Goal: Information Seeking & Learning: Learn about a topic

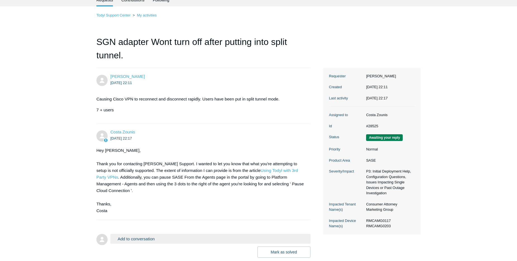
scroll to position [39, 0]
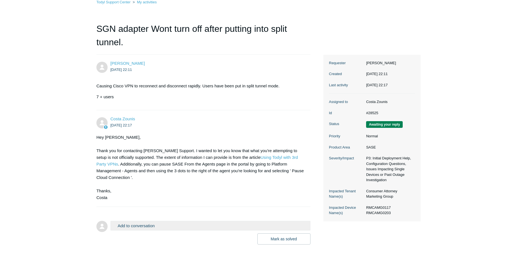
click at [199, 164] on div "Hey [PERSON_NAME], Thank you for contacting [PERSON_NAME] Support. I wanted to …" at bounding box center [200, 167] width 209 height 67
click at [174, 172] on div "Hey [PERSON_NAME], Thank you for contacting [PERSON_NAME] Support. I wanted to …" at bounding box center [200, 167] width 209 height 67
click at [143, 183] on div "Hey [PERSON_NAME], Thank you for contacting [PERSON_NAME] Support. I wanted to …" at bounding box center [200, 167] width 209 height 67
click at [154, 175] on div "Hey [PERSON_NAME], Thank you for contacting [PERSON_NAME] Support. I wanted to …" at bounding box center [200, 167] width 209 height 67
click at [185, 187] on div "Hey [PERSON_NAME], Thank you for contacting [PERSON_NAME] Support. I wanted to …" at bounding box center [200, 167] width 209 height 67
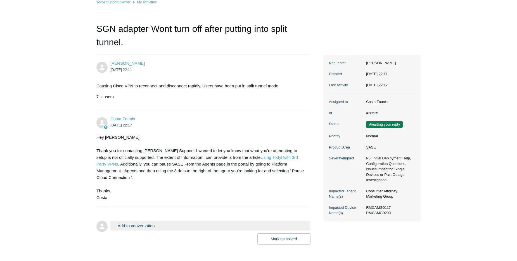
click at [173, 224] on button "Add to conversation" at bounding box center [210, 226] width 200 height 10
click at [161, 225] on button "Add to conversation" at bounding box center [210, 226] width 200 height 10
drag, startPoint x: 130, startPoint y: 225, endPoint x: 116, endPoint y: 226, distance: 14.6
click at [130, 225] on button "Add to conversation" at bounding box center [210, 226] width 200 height 10
click at [105, 227] on img at bounding box center [101, 226] width 11 height 11
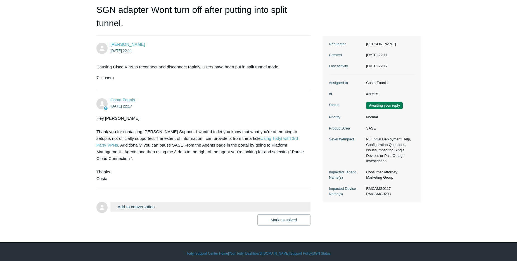
scroll to position [62, 0]
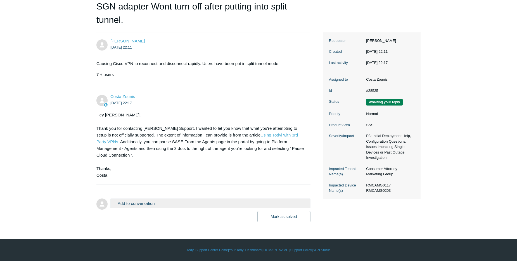
click at [169, 201] on button "Add to conversation" at bounding box center [210, 204] width 200 height 10
click at [144, 203] on button "Add to conversation" at bounding box center [210, 204] width 200 height 10
click at [148, 205] on button "Add to conversation" at bounding box center [210, 204] width 200 height 10
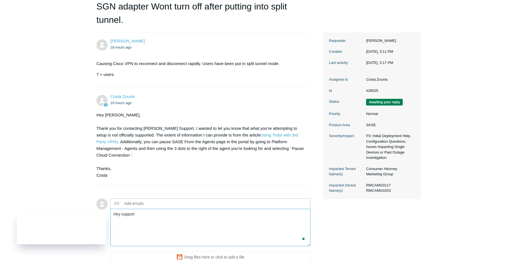
type textarea "Hey support"
drag, startPoint x: 122, startPoint y: 157, endPoint x: 95, endPoint y: 126, distance: 41.4
click at [95, 126] on main "Requests Contributions Following Todyl Support Center My activities SGN adapter…" at bounding box center [258, 121] width 517 height 326
copy div "Thank you for contacting [PERSON_NAME] Support. I wanted to let you know that w…"
click at [206, 115] on div "Hey [PERSON_NAME], Thank you for contacting [PERSON_NAME] Support. I wanted to …" at bounding box center [200, 145] width 209 height 67
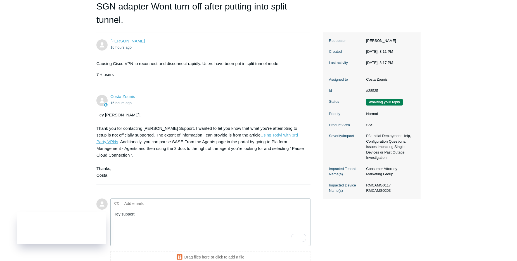
click at [272, 135] on link "Using Todyl with 3rd Party VPNs" at bounding box center [197, 138] width 202 height 11
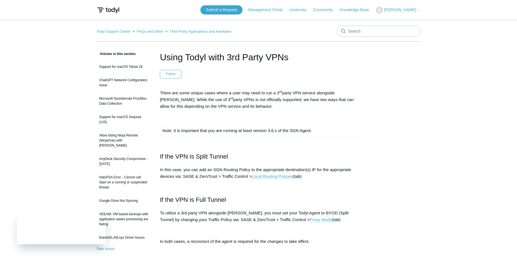
click at [346, 180] on div "There are some unique cases where a user may need to run a 3 rd party VPN servi…" at bounding box center [258, 179] width 197 height 178
click at [325, 184] on p at bounding box center [258, 187] width 197 height 7
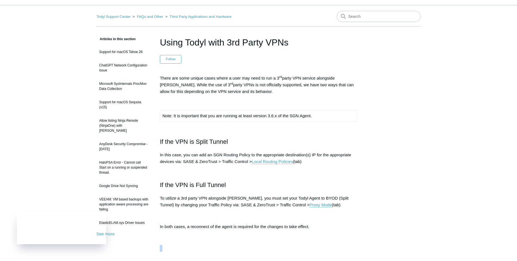
scroll to position [50, 0]
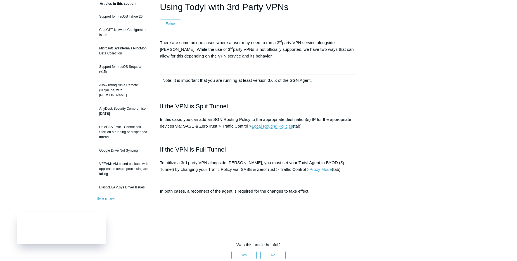
click at [333, 192] on p "In both cases, a reconnect of the agent is required for the changes to take eff…" at bounding box center [258, 191] width 197 height 7
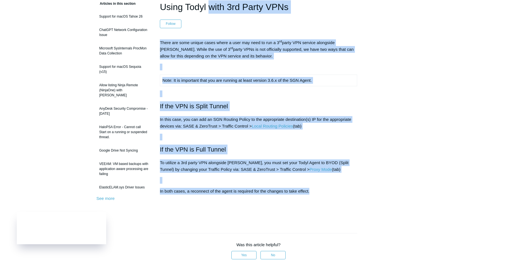
scroll to position [35, 0]
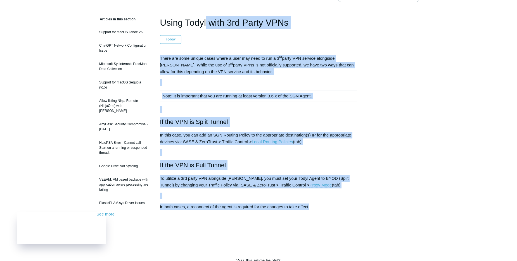
drag, startPoint x: 319, startPoint y: 193, endPoint x: 159, endPoint y: 25, distance: 232.6
click at [159, 25] on article "Using Todyl with 3rd Party VPNs Follow Not yet followed by anyone There are som…" at bounding box center [259, 226] width 214 height 420
copy article "Using Todyl with 3rd Party VPNs Follow Not yet followed by anyone There are som…"
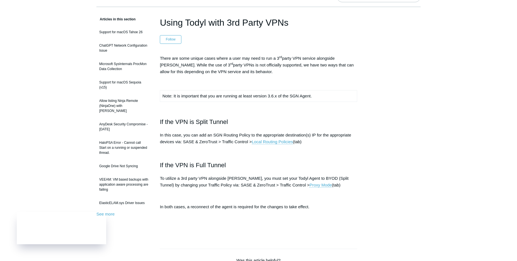
click at [57, 100] on main "Todyl Support Center FAQs and Other Third Party Applications and Hardware Artic…" at bounding box center [258, 210] width 517 height 451
click at [56, 123] on main "Todyl Support Center FAQs and Other Third Party Applications and Hardware Artic…" at bounding box center [258, 210] width 517 height 451
click at [56, 124] on main "Todyl Support Center FAQs and Other Third Party Applications and Hardware Artic…" at bounding box center [258, 210] width 517 height 451
click at [55, 124] on main "Todyl Support Center FAQs and Other Third Party Applications and Hardware Artic…" at bounding box center [258, 210] width 517 height 451
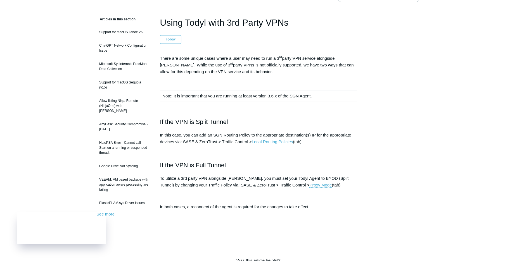
click at [75, 164] on main "Todyl Support Center FAQs and Other Third Party Applications and Hardware Artic…" at bounding box center [258, 210] width 517 height 451
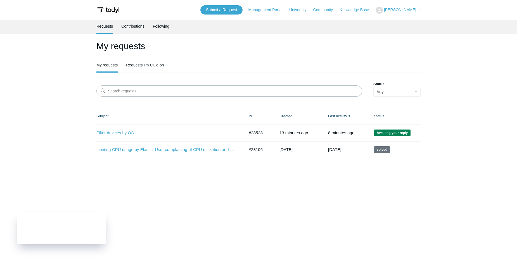
click at [85, 124] on main "Requests Contributions Following My requests My requests Requests I'm CC'd on S…" at bounding box center [258, 137] width 517 height 235
click at [59, 109] on main "Requests Contributions Following My requests My requests Requests I'm CC'd on S…" at bounding box center [258, 137] width 517 height 235
click at [204, 44] on h1 "My requests" at bounding box center [258, 45] width 324 height 13
click at [76, 110] on main "Requests Contributions Following My requests My requests Requests I'm CC'd on S…" at bounding box center [258, 137] width 517 height 235
